Goal: Task Accomplishment & Management: Use online tool/utility

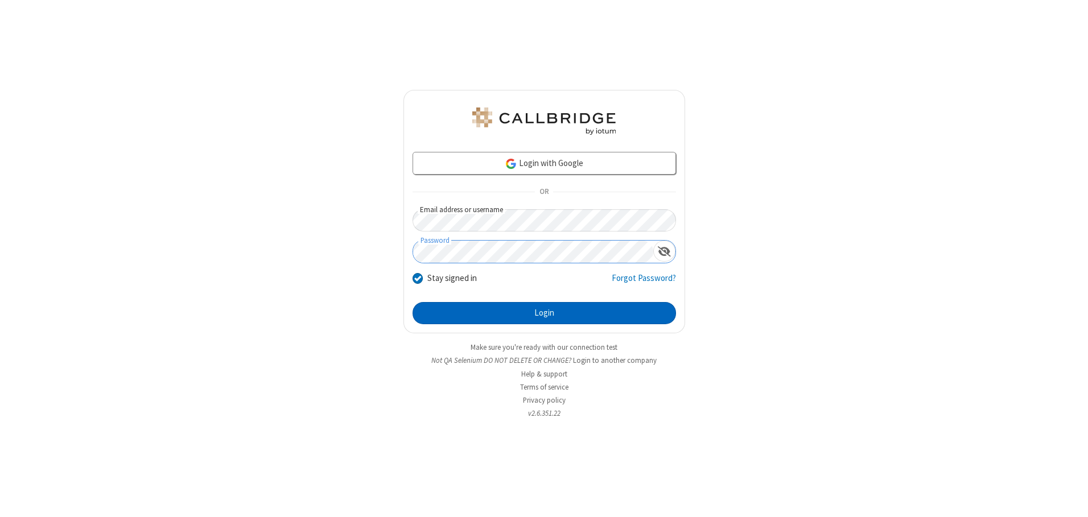
click at [544, 313] on button "Login" at bounding box center [543, 313] width 263 height 23
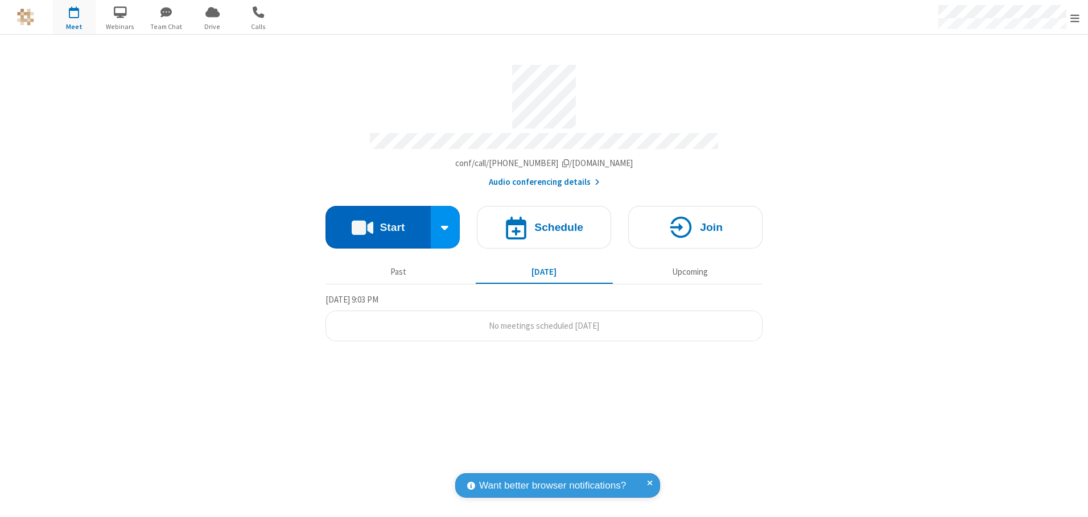
click at [378, 223] on button "Start" at bounding box center [377, 227] width 105 height 43
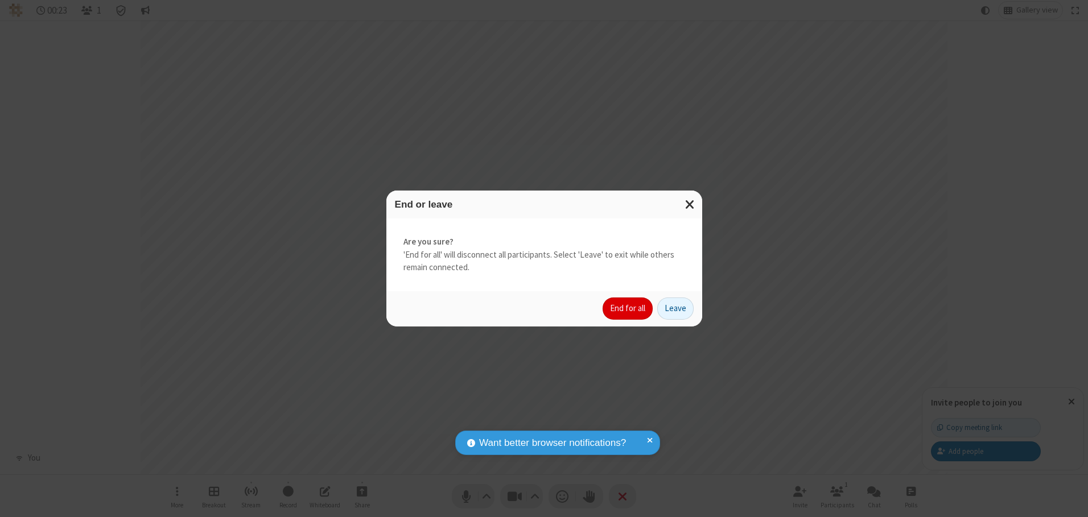
click at [628, 308] on button "End for all" at bounding box center [627, 308] width 50 height 23
